Goal: Find specific page/section: Find specific page/section

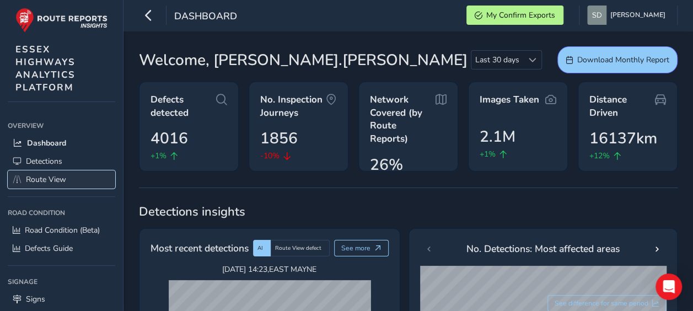
click at [72, 180] on link "Route View" at bounding box center [61, 179] width 107 height 18
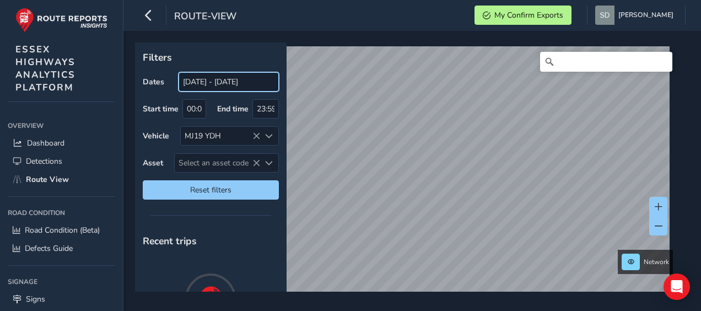
click at [253, 83] on input "[DATE] - [DATE]" at bounding box center [229, 81] width 100 height 19
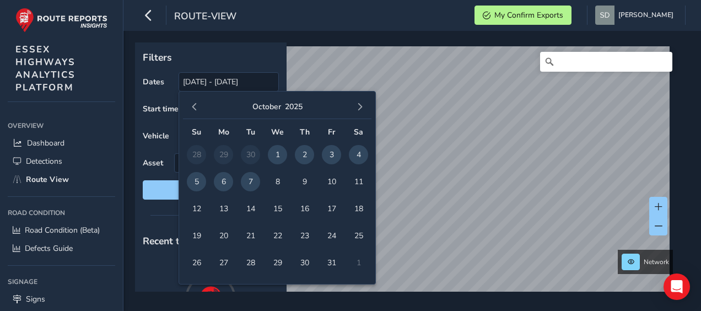
click at [229, 185] on span "6" at bounding box center [223, 181] width 19 height 19
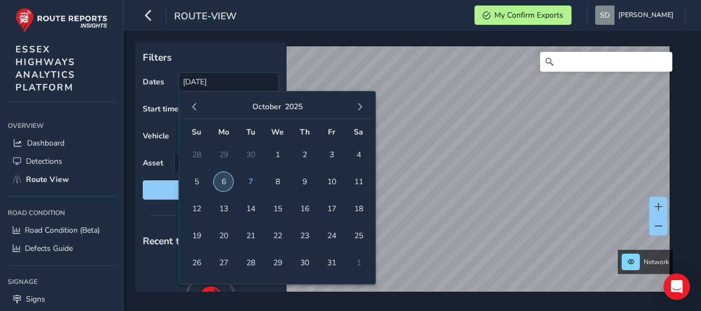
click at [229, 185] on span "6" at bounding box center [223, 181] width 19 height 19
type input "[DATE] - [DATE]"
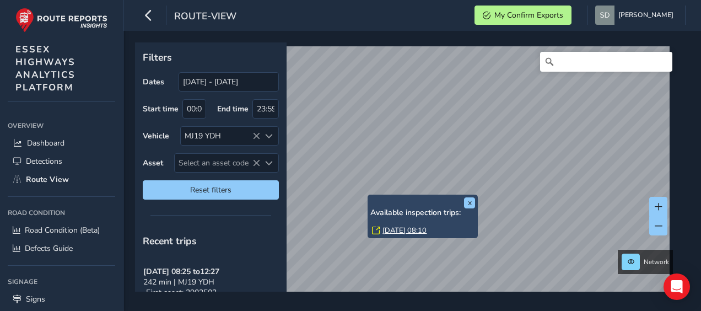
click at [412, 227] on link "[DATE] 08:10" at bounding box center [404, 230] width 44 height 10
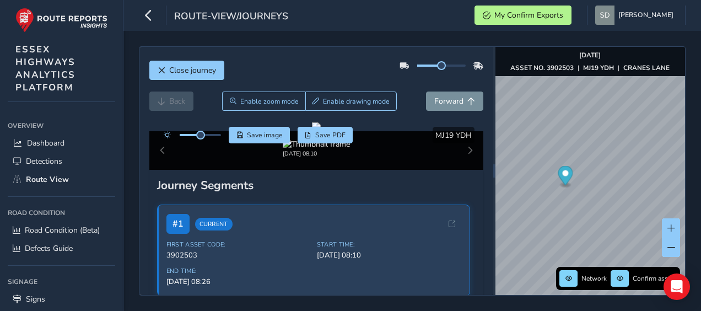
click at [449, 64] on div at bounding box center [441, 65] width 49 height 2
click at [144, 13] on icon "button" at bounding box center [149, 15] width 12 height 19
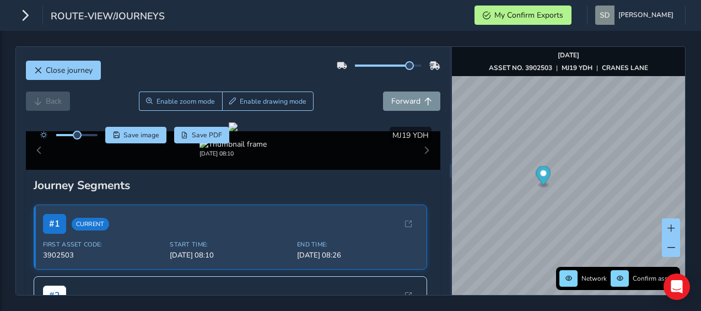
click at [87, 134] on div at bounding box center [76, 135] width 41 height 2
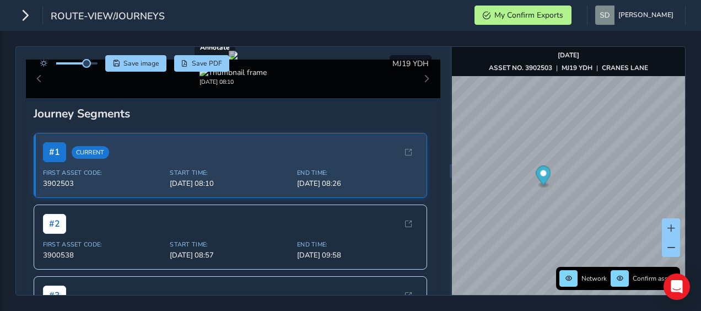
scroll to position [55, 0]
